Goal: Information Seeking & Learning: Learn about a topic

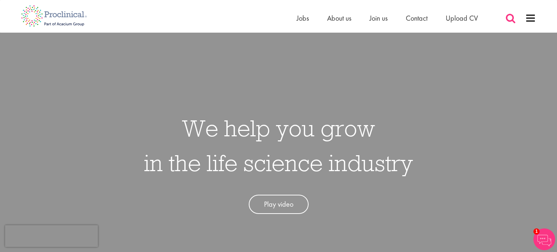
click at [511, 19] on span at bounding box center [510, 18] width 11 height 11
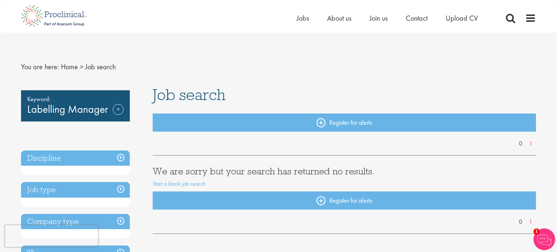
click at [240, 147] on div "0 1" at bounding box center [345, 144] width 384 height 8
click at [304, 18] on span "Jobs" at bounding box center [303, 17] width 12 height 9
click at [307, 20] on span "Jobs" at bounding box center [303, 17] width 12 height 9
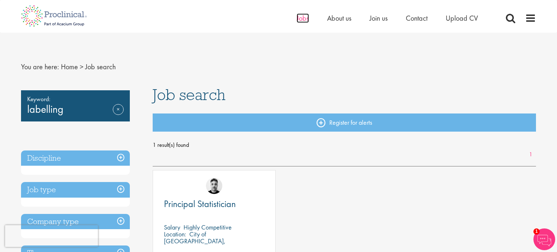
click at [300, 20] on span "Jobs" at bounding box center [303, 17] width 12 height 9
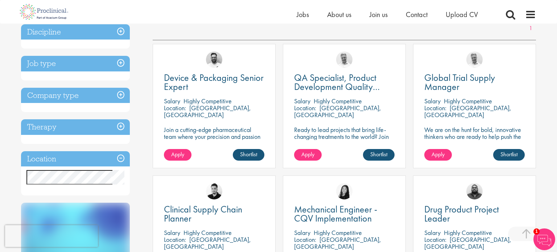
scroll to position [116, 0]
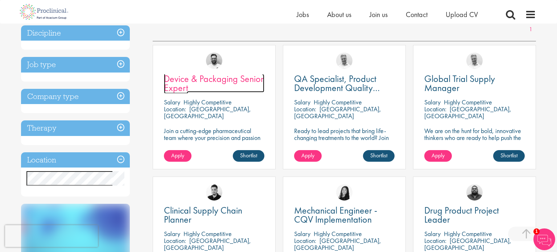
click at [196, 79] on span "Device & Packaging Senior Expert" at bounding box center [214, 83] width 100 height 21
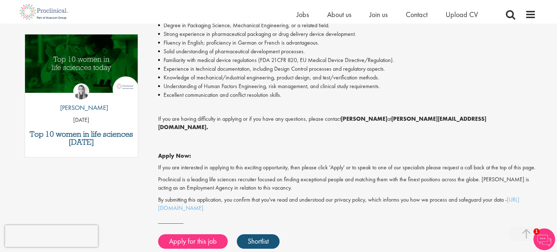
scroll to position [377, 0]
